Goal: Navigation & Orientation: Find specific page/section

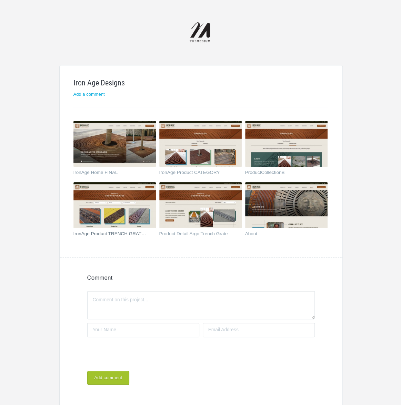
click at [123, 206] on img at bounding box center [114, 205] width 82 height 46
click at [196, 139] on img at bounding box center [200, 144] width 82 height 46
click at [296, 144] on img at bounding box center [286, 144] width 82 height 46
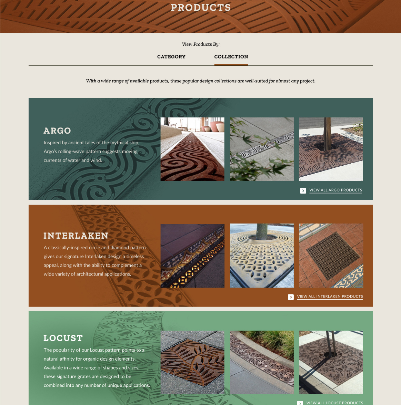
scroll to position [63, 0]
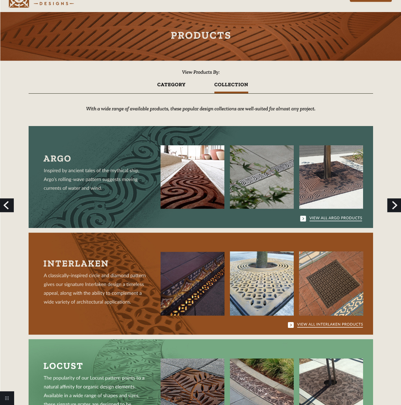
scroll to position [0, 0]
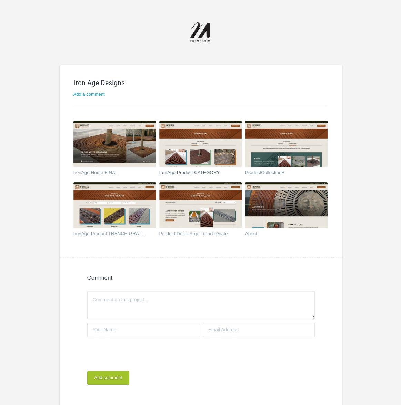
click at [213, 151] on img at bounding box center [200, 144] width 82 height 46
